Goal: Task Accomplishment & Management: Manage account settings

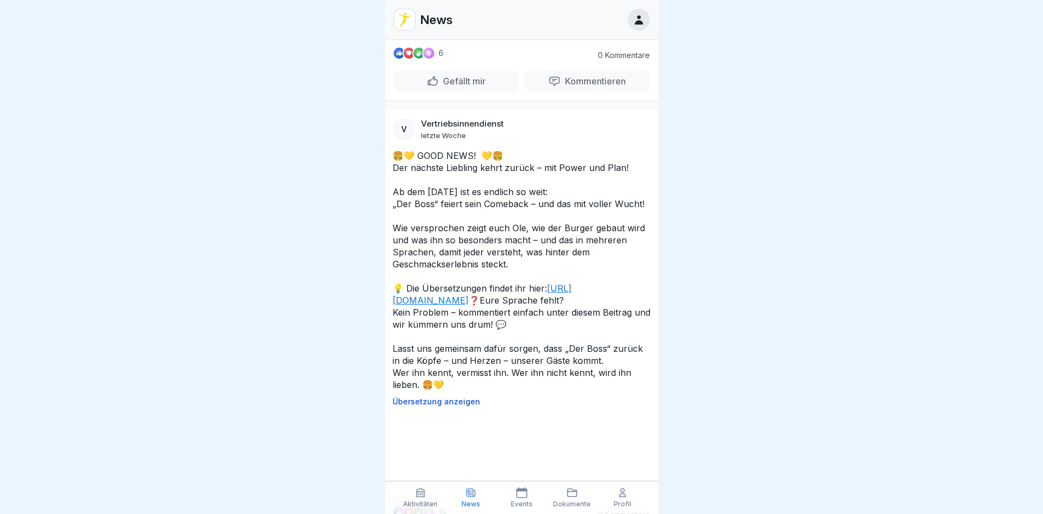
scroll to position [8367, 0]
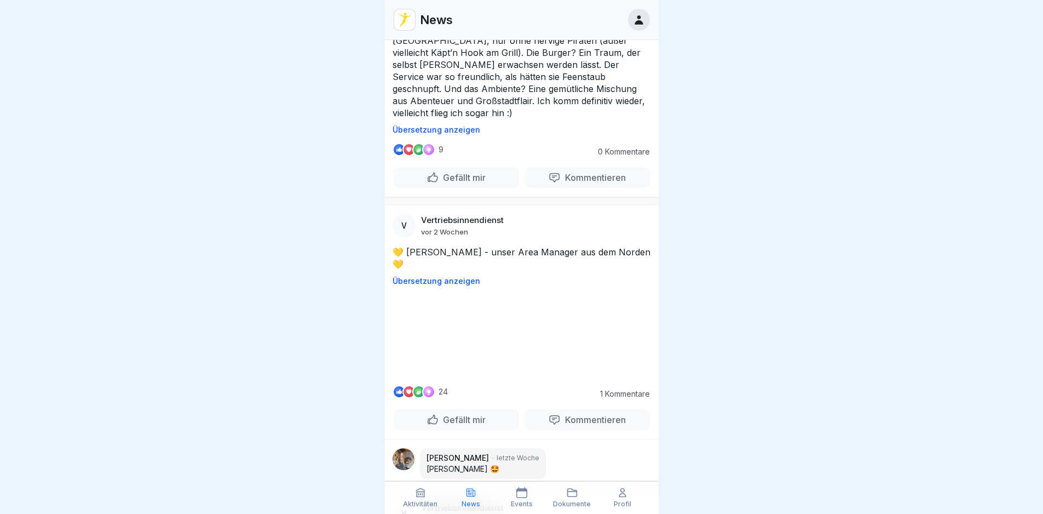
click at [420, 493] on icon at bounding box center [420, 492] width 11 height 11
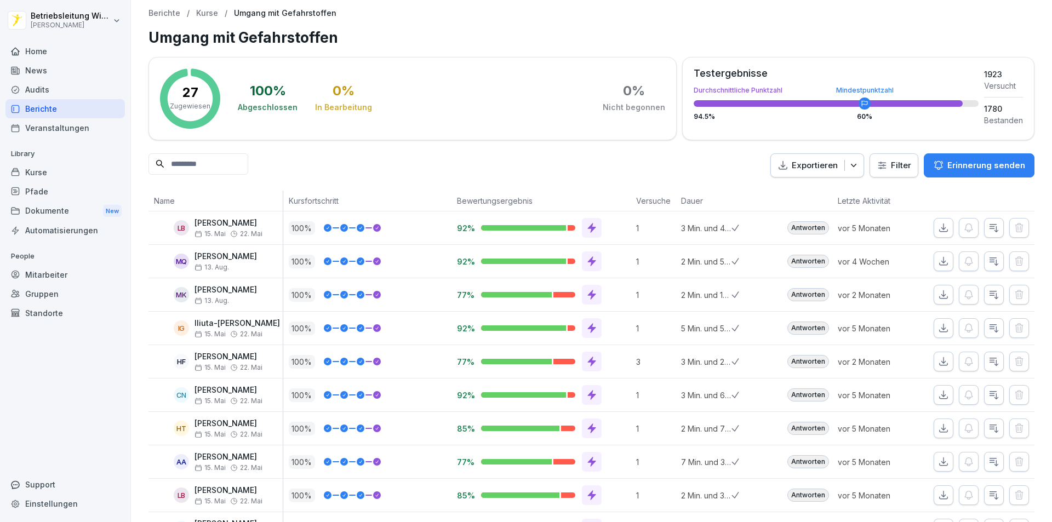
click at [34, 111] on div "Berichte" at bounding box center [64, 108] width 119 height 19
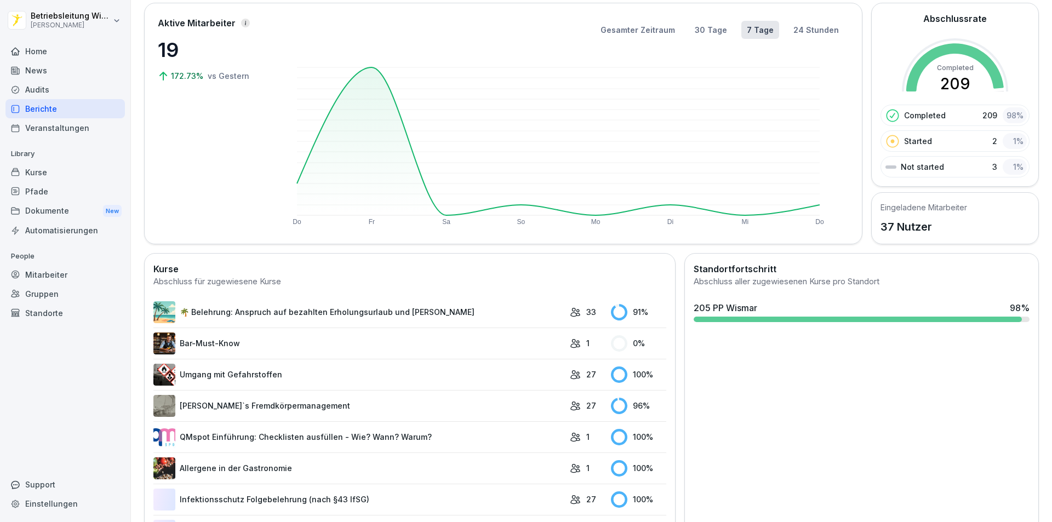
scroll to position [240, 0]
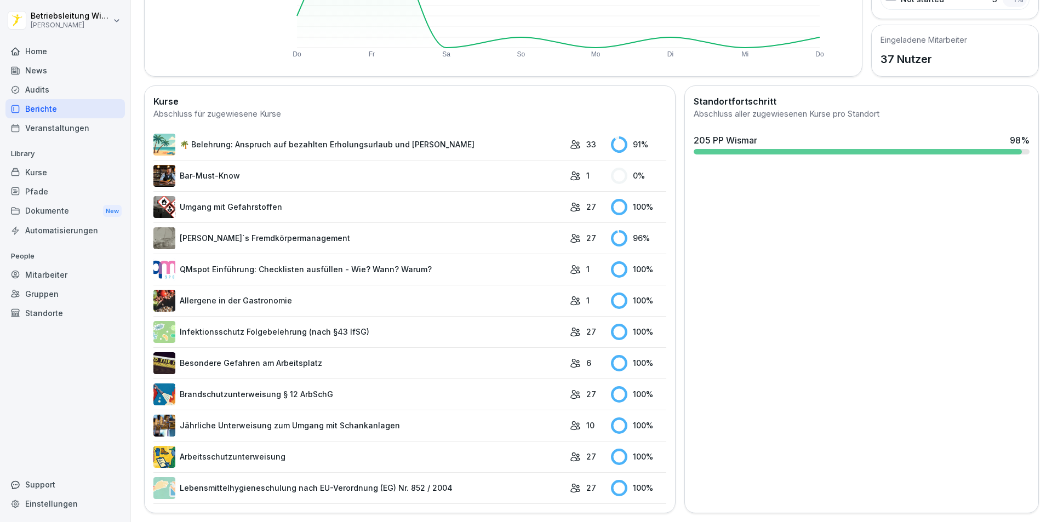
click at [292, 134] on link "🌴 Belehrung: Anspruch auf bezahlten Erholungsurlaub und [PERSON_NAME]" at bounding box center [358, 145] width 411 height 22
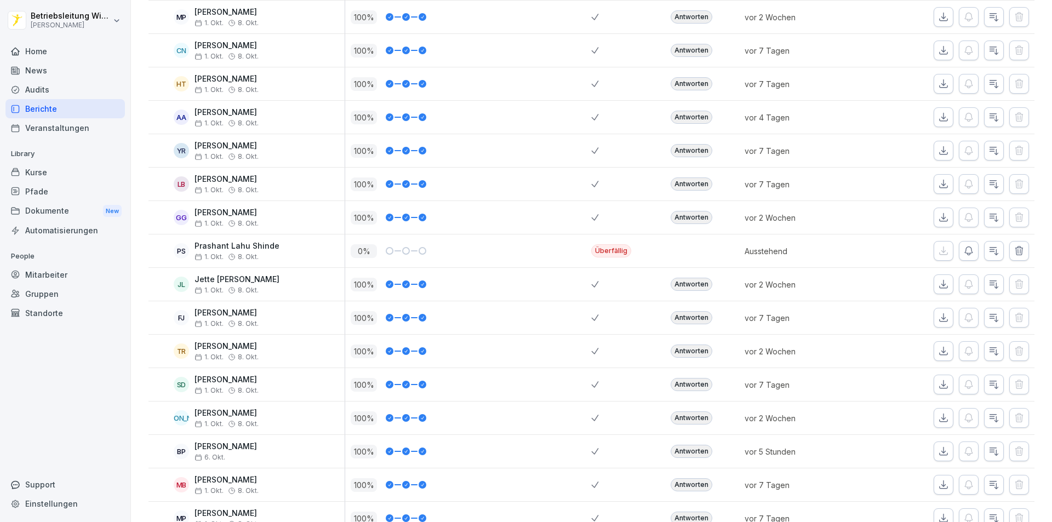
scroll to position [438, 0]
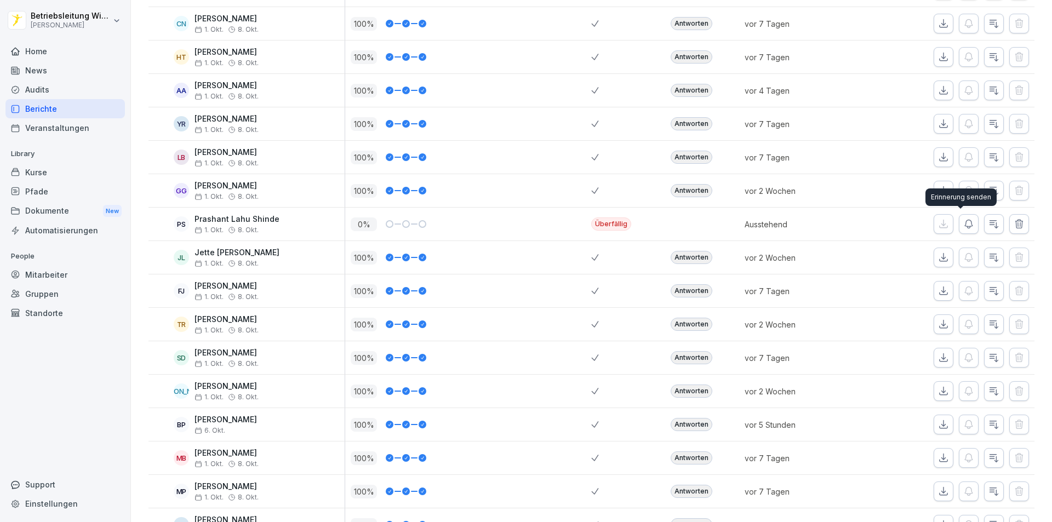
click at [965, 223] on icon "button" at bounding box center [969, 224] width 8 height 8
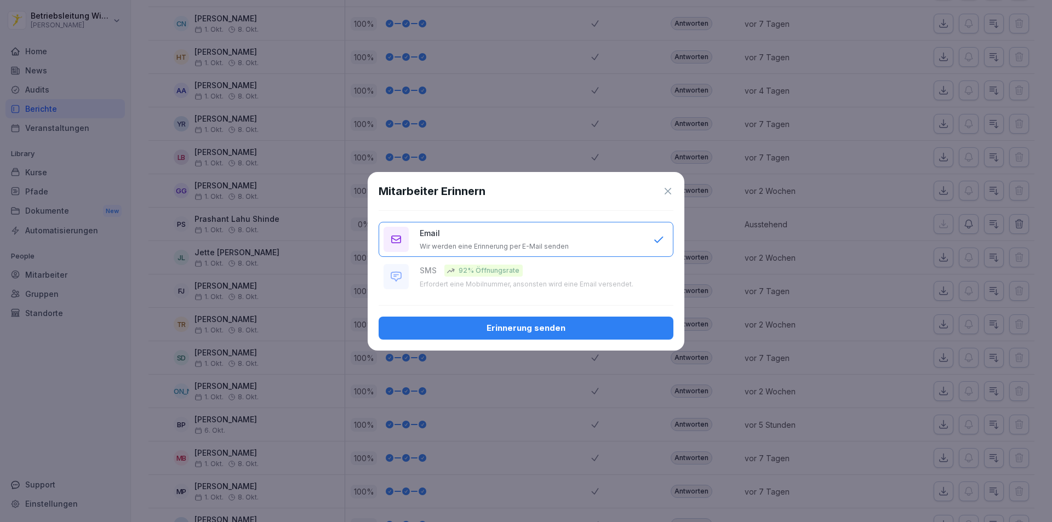
click at [563, 331] on div "Erinnerung senden" at bounding box center [525, 328] width 277 height 12
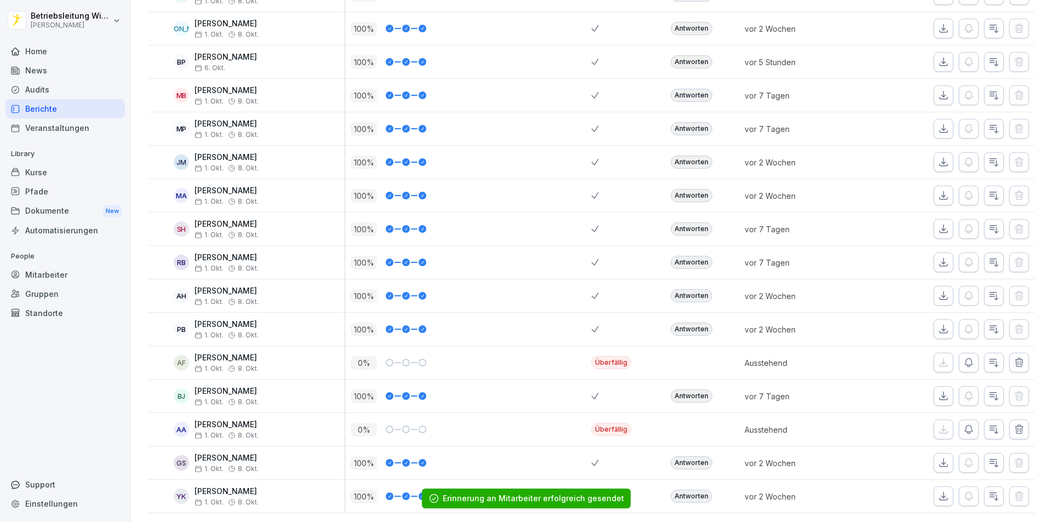
scroll to position [817, 0]
click at [963, 357] on icon "button" at bounding box center [968, 362] width 11 height 11
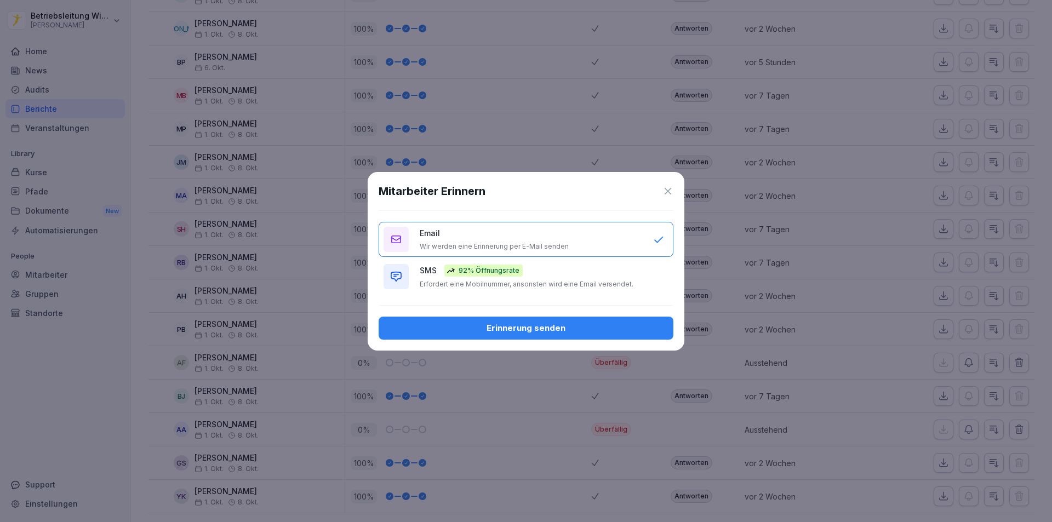
click at [553, 328] on div "Erinnerung senden" at bounding box center [525, 328] width 277 height 12
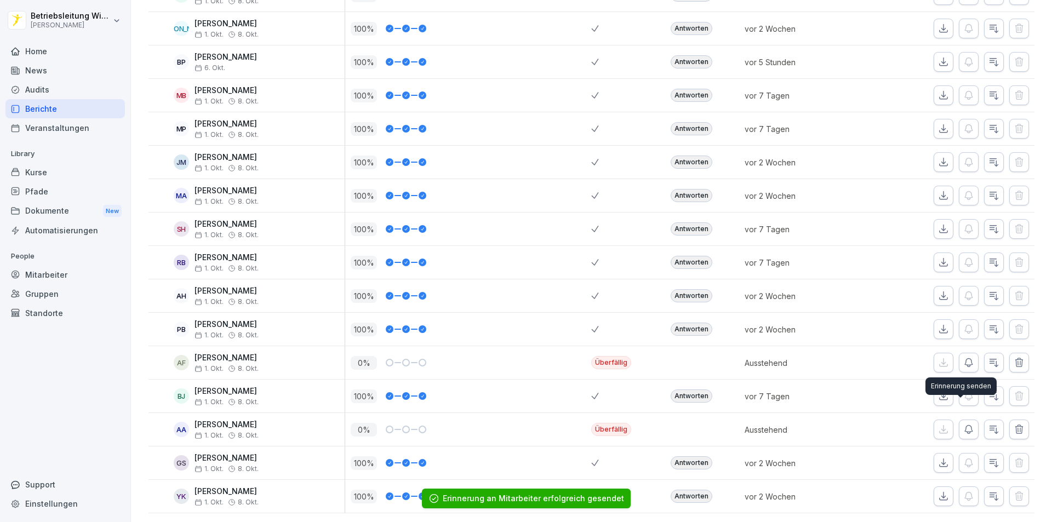
click at [963, 424] on icon "button" at bounding box center [968, 429] width 11 height 11
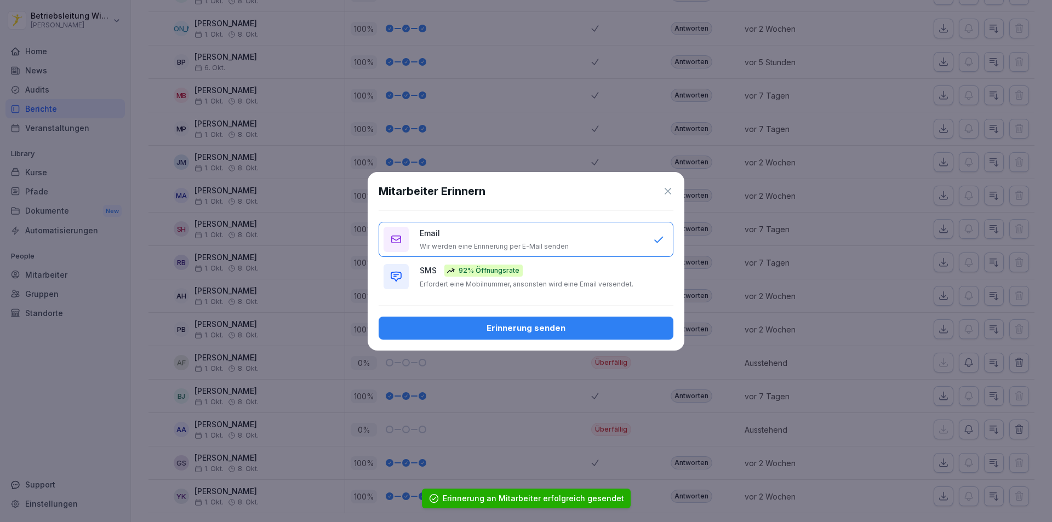
click at [551, 325] on div "Erinnerung senden" at bounding box center [525, 328] width 277 height 12
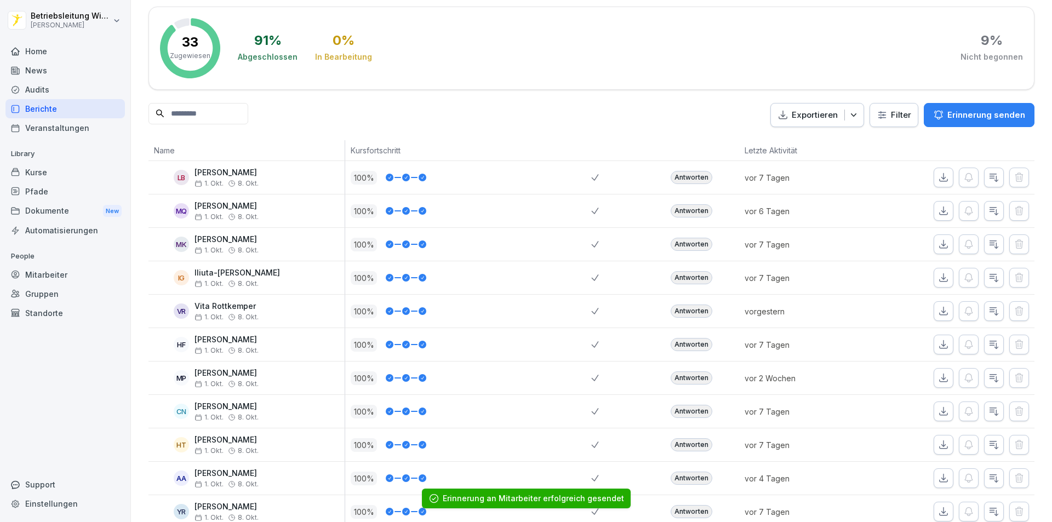
scroll to position [0, 0]
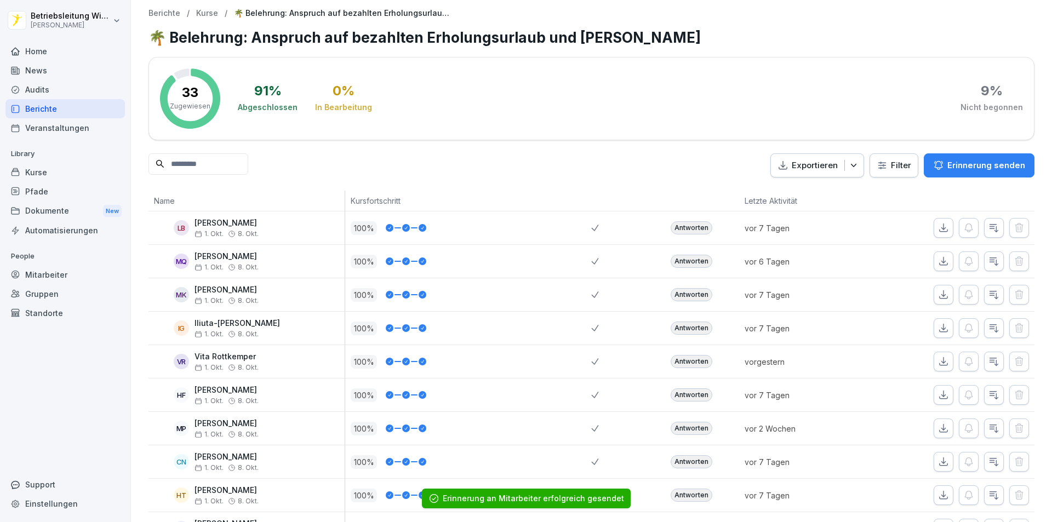
click at [59, 108] on div "Berichte" at bounding box center [64, 108] width 119 height 19
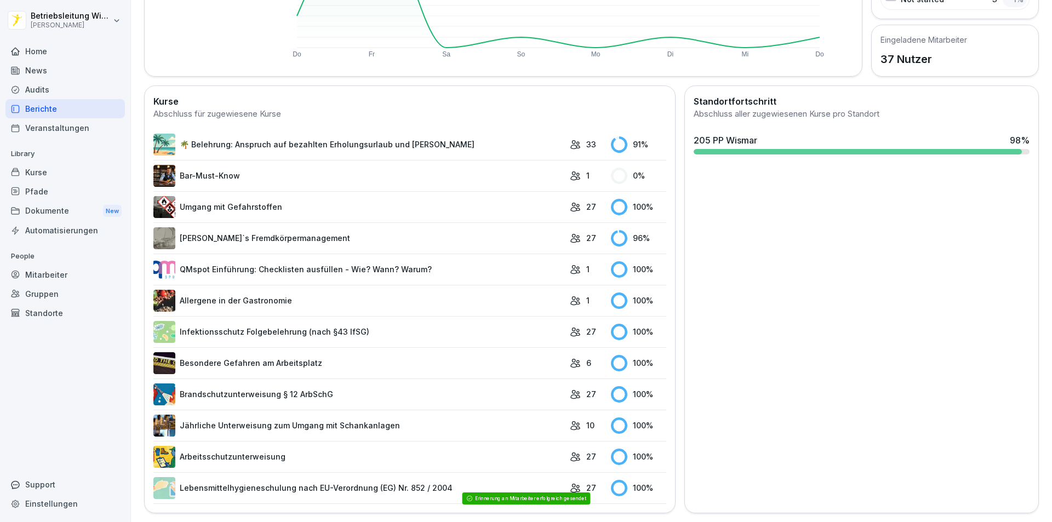
scroll to position [240, 0]
click at [257, 232] on link "[PERSON_NAME]`s Fremdkörpermanagement" at bounding box center [358, 238] width 411 height 22
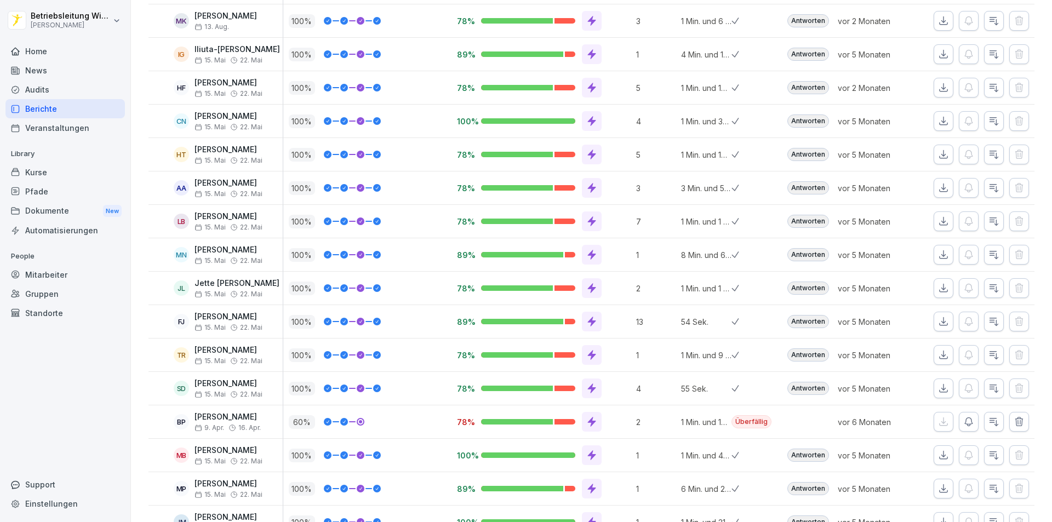
scroll to position [493, 0]
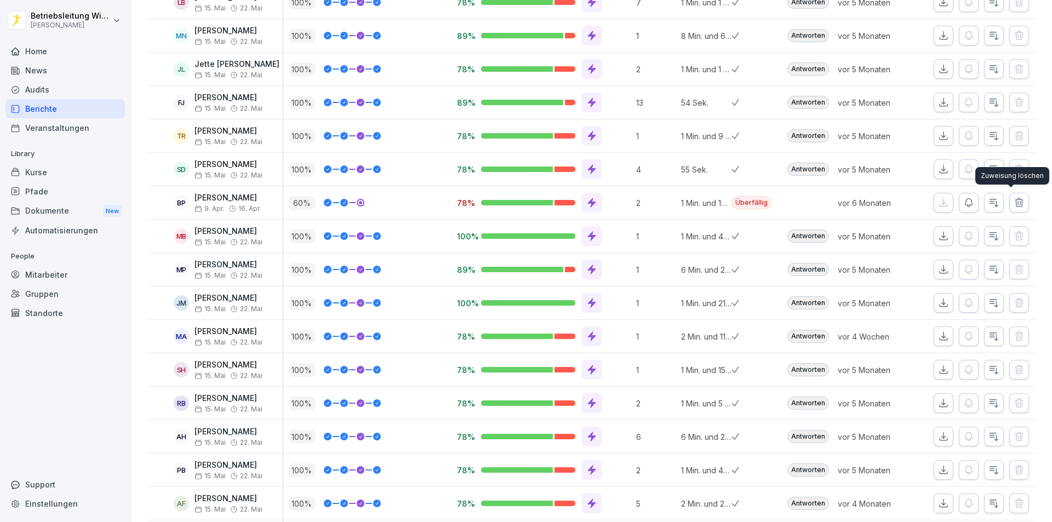
click at [1015, 201] on icon "button" at bounding box center [1018, 202] width 7 height 8
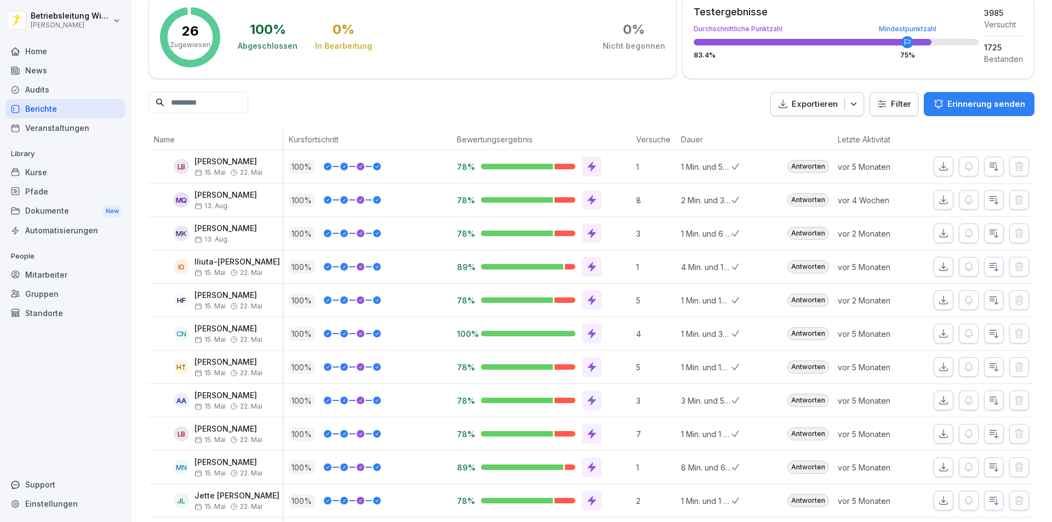
scroll to position [0, 0]
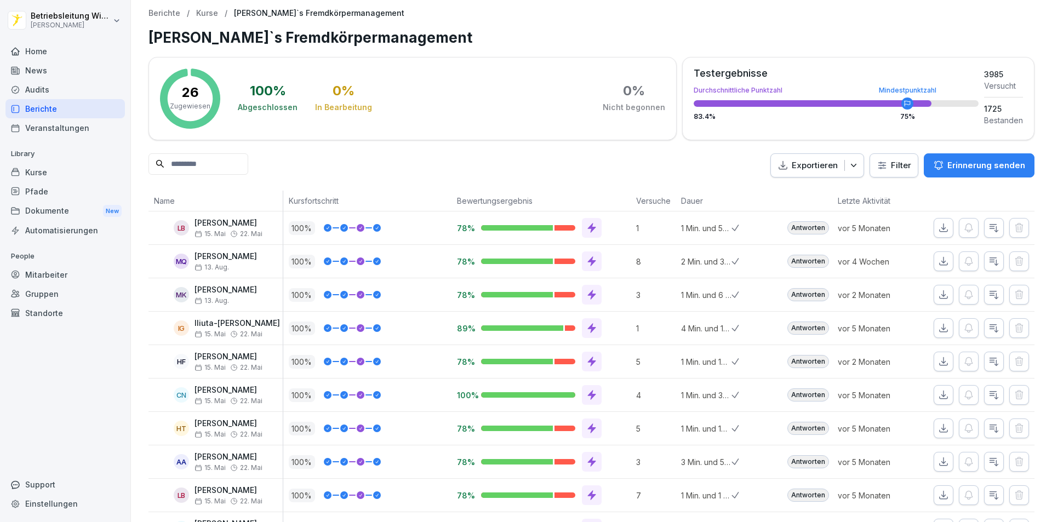
click at [66, 108] on div "Berichte" at bounding box center [64, 108] width 119 height 19
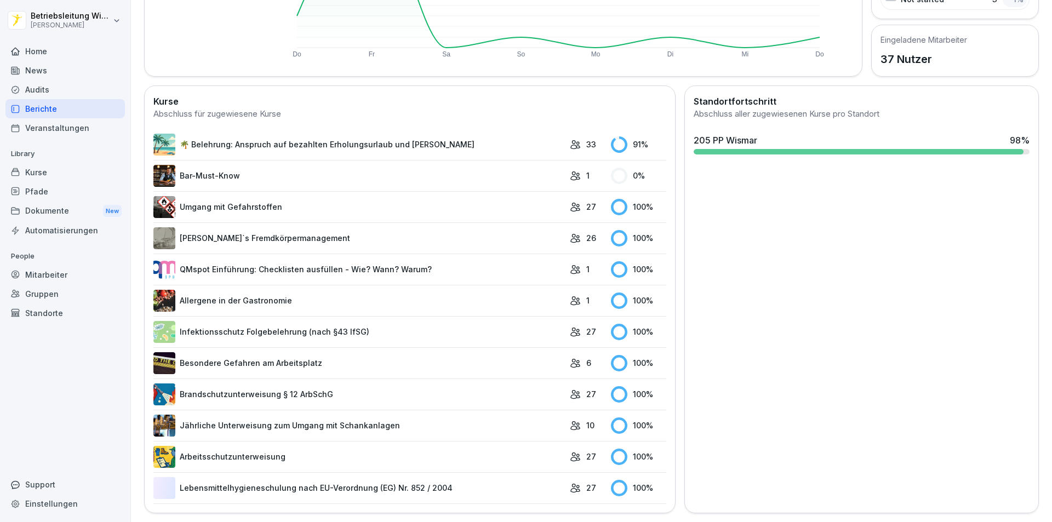
scroll to position [240, 0]
click at [246, 171] on link "Bar-Must-Know" at bounding box center [358, 176] width 411 height 22
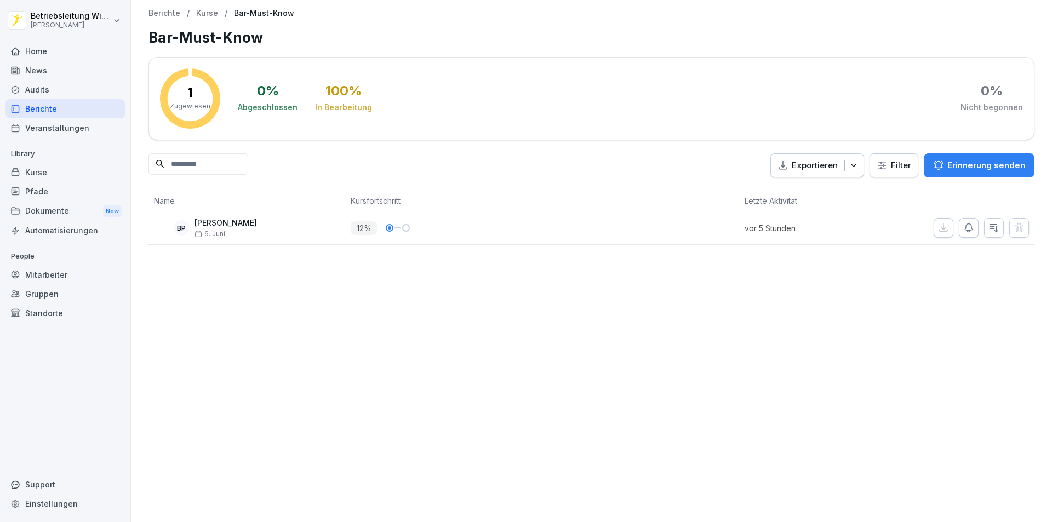
click at [43, 110] on div "Berichte" at bounding box center [64, 108] width 119 height 19
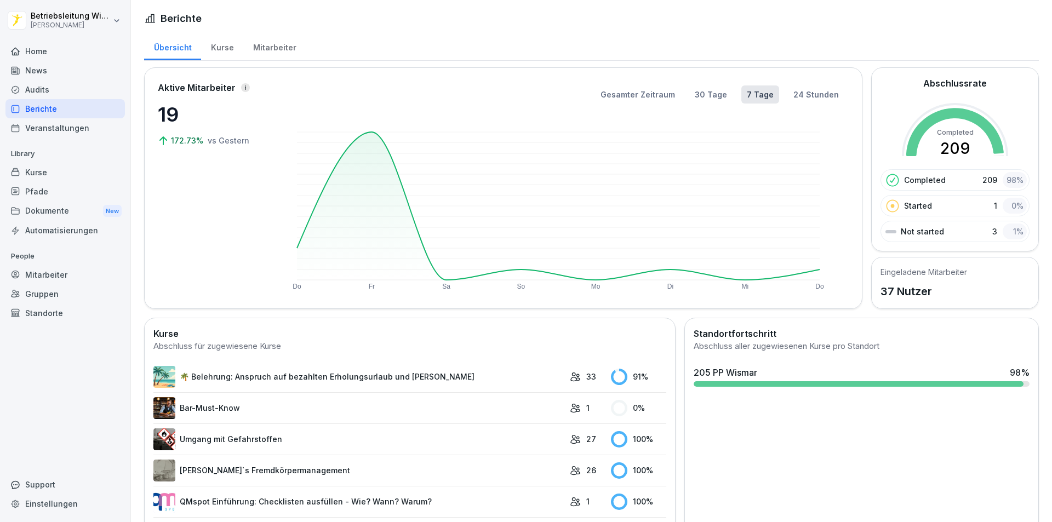
click at [57, 274] on div "Mitarbeiter" at bounding box center [64, 274] width 119 height 19
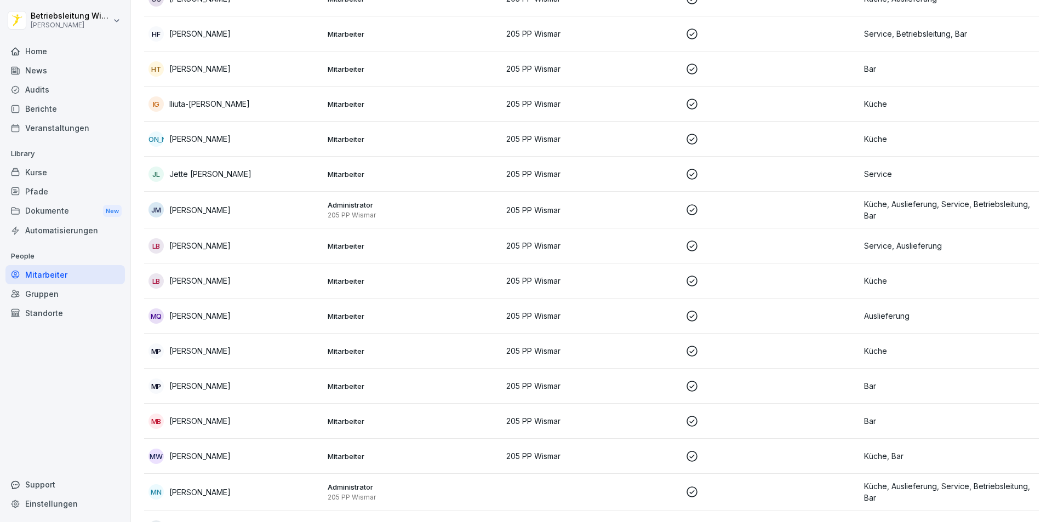
scroll to position [767, 0]
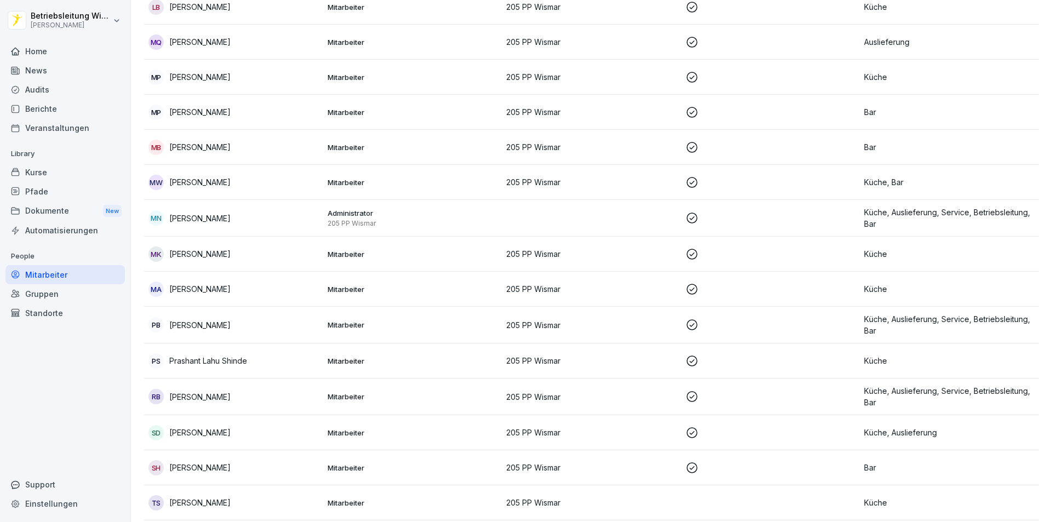
click at [192, 105] on div "MP [PERSON_NAME]" at bounding box center [233, 112] width 170 height 15
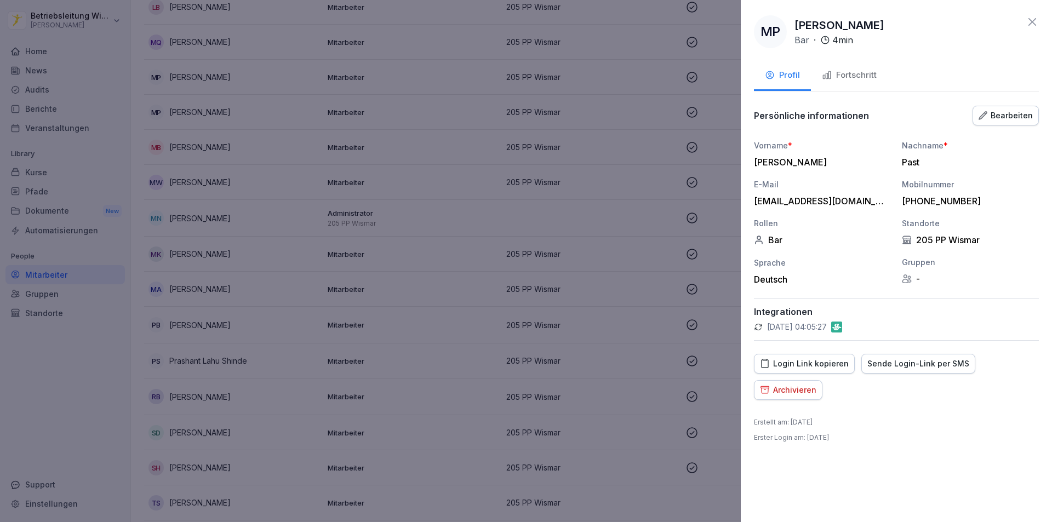
click at [850, 71] on div "Fortschritt" at bounding box center [849, 75] width 55 height 13
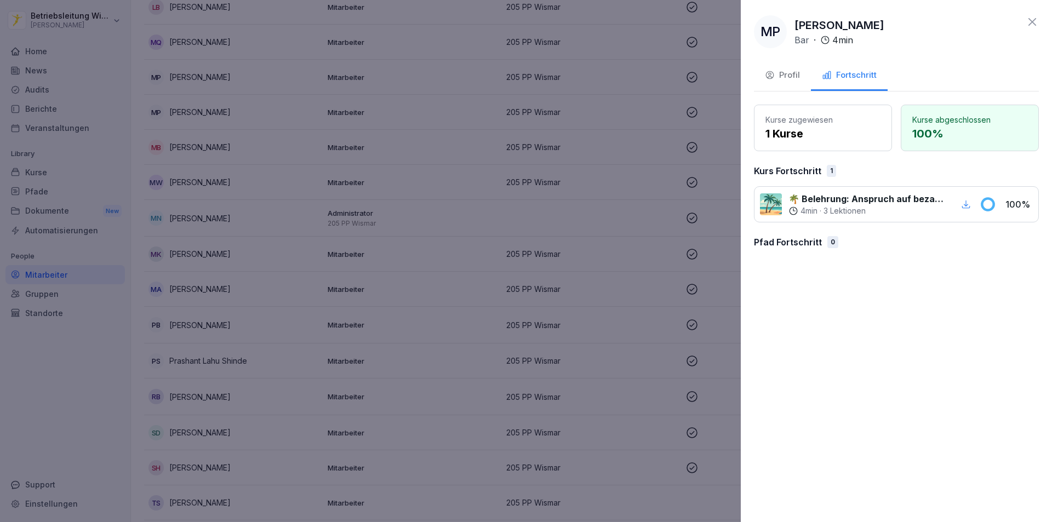
click at [800, 132] on p "1 Kurse" at bounding box center [822, 133] width 115 height 16
click at [829, 170] on div "1" at bounding box center [831, 171] width 9 height 12
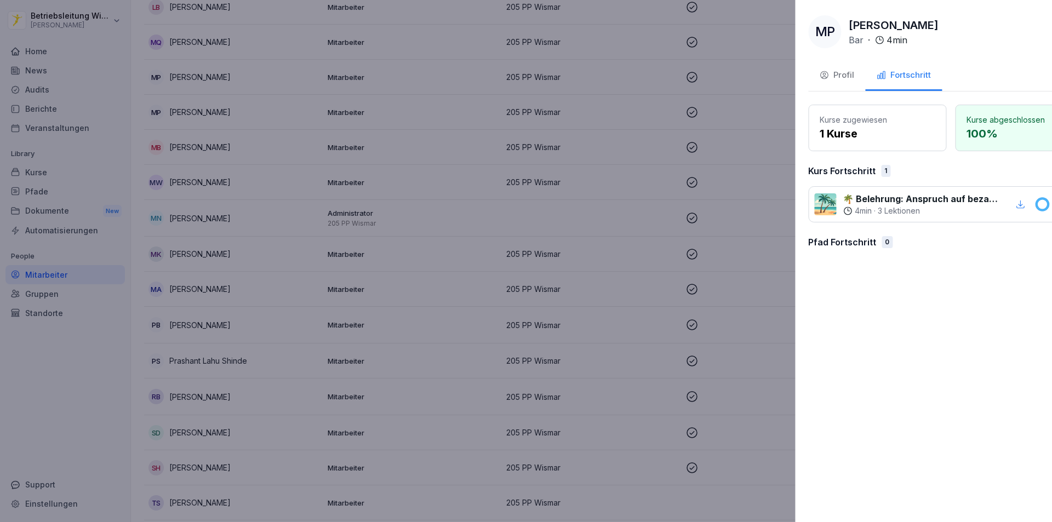
click at [410, 279] on div at bounding box center [526, 261] width 1052 height 522
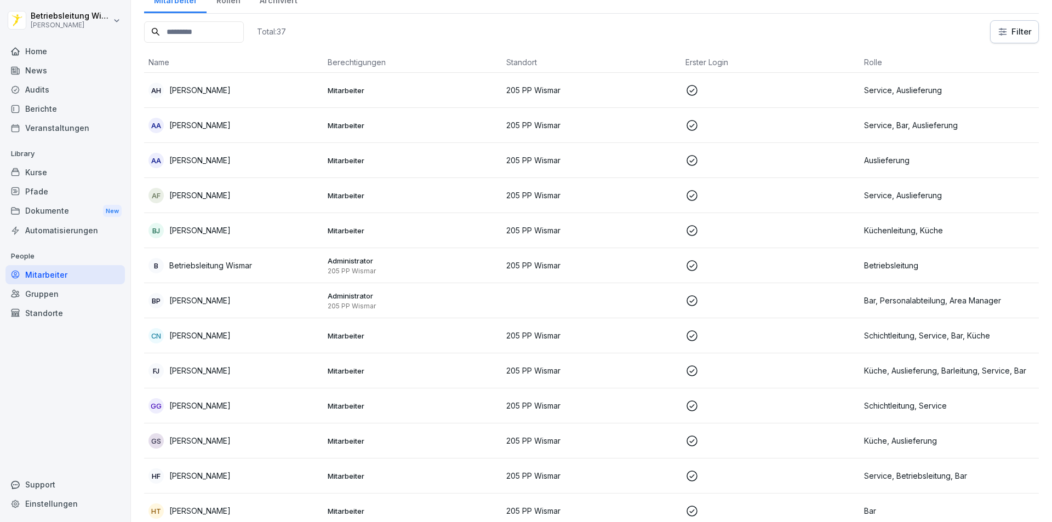
scroll to position [0, 0]
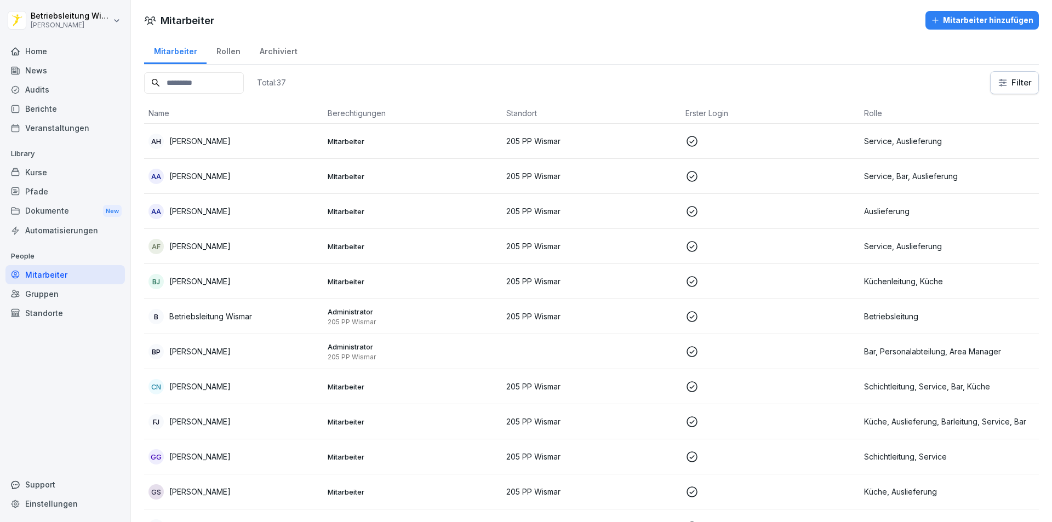
click at [50, 106] on div "Berichte" at bounding box center [64, 108] width 119 height 19
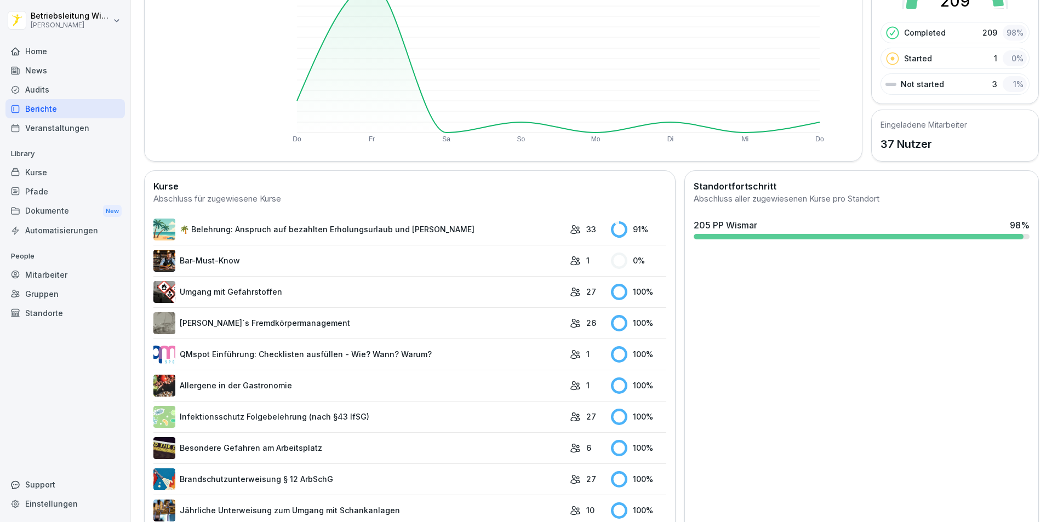
scroll to position [164, 0]
